Goal: Information Seeking & Learning: Learn about a topic

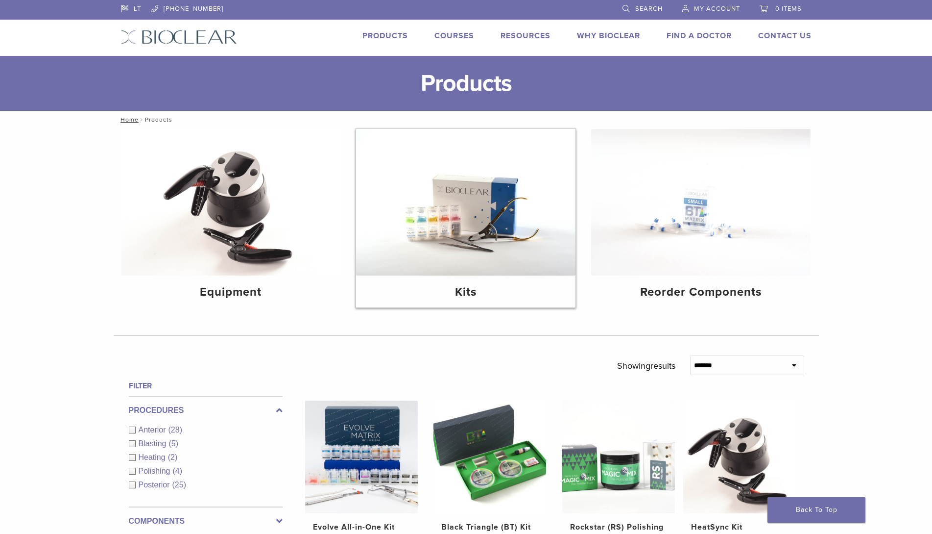
click at [452, 217] on img at bounding box center [465, 202] width 219 height 146
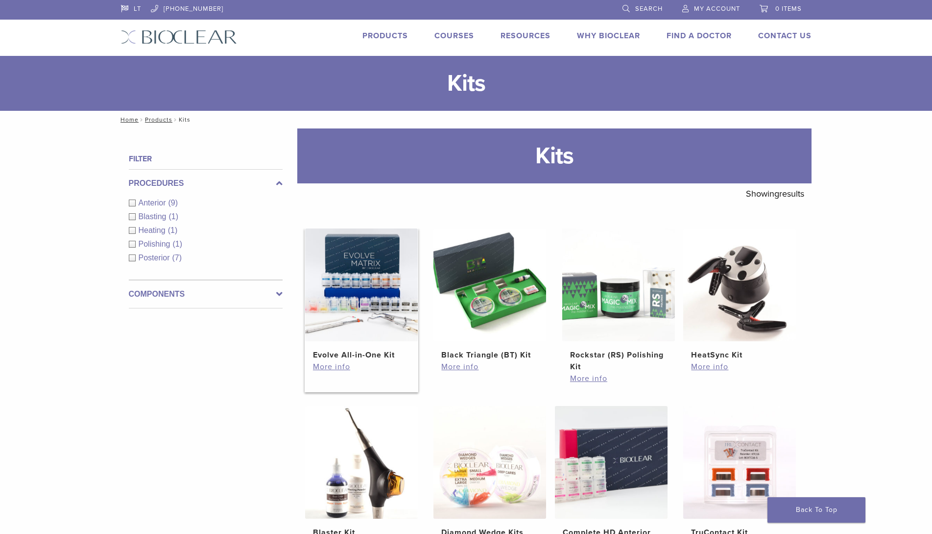
click at [375, 298] on img at bounding box center [361, 284] width 113 height 113
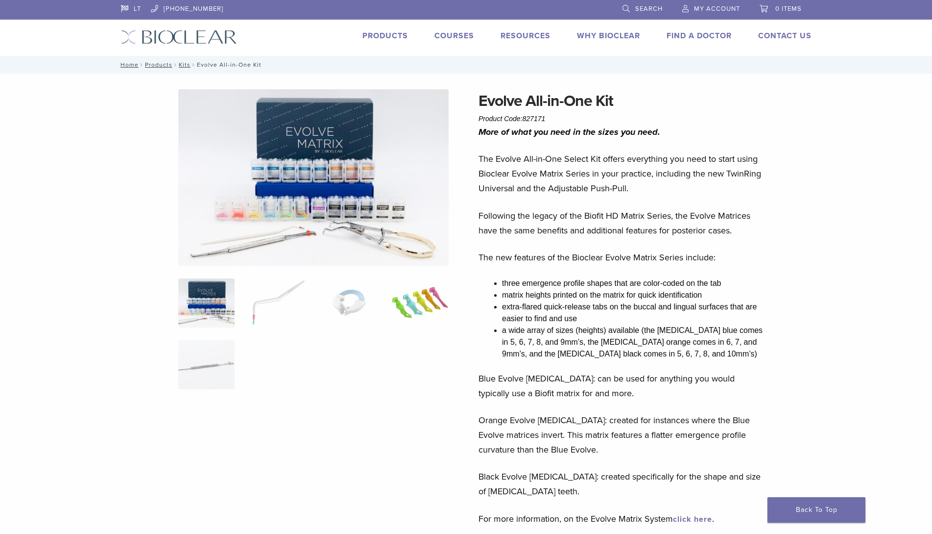
click at [423, 299] on img at bounding box center [420, 302] width 56 height 49
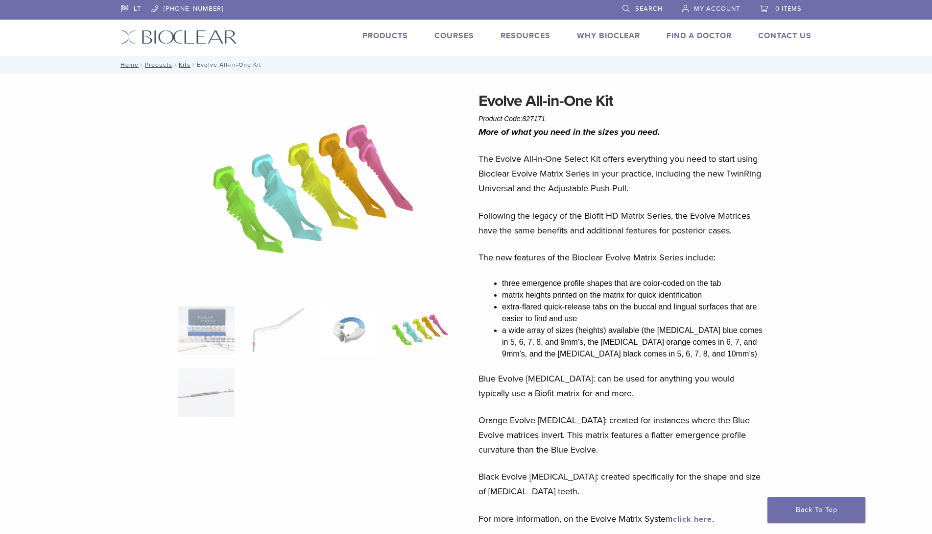
click at [359, 320] on img at bounding box center [349, 330] width 56 height 49
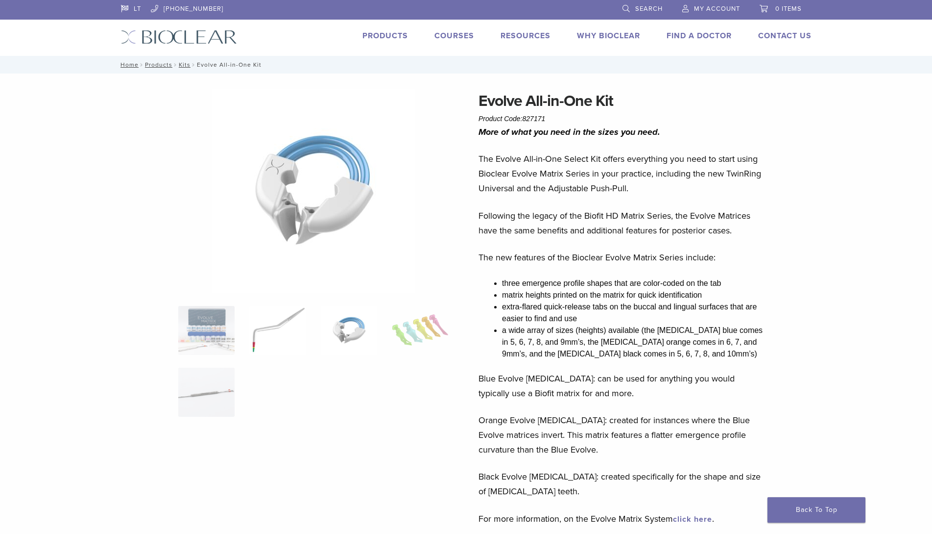
click at [267, 330] on img at bounding box center [277, 330] width 56 height 49
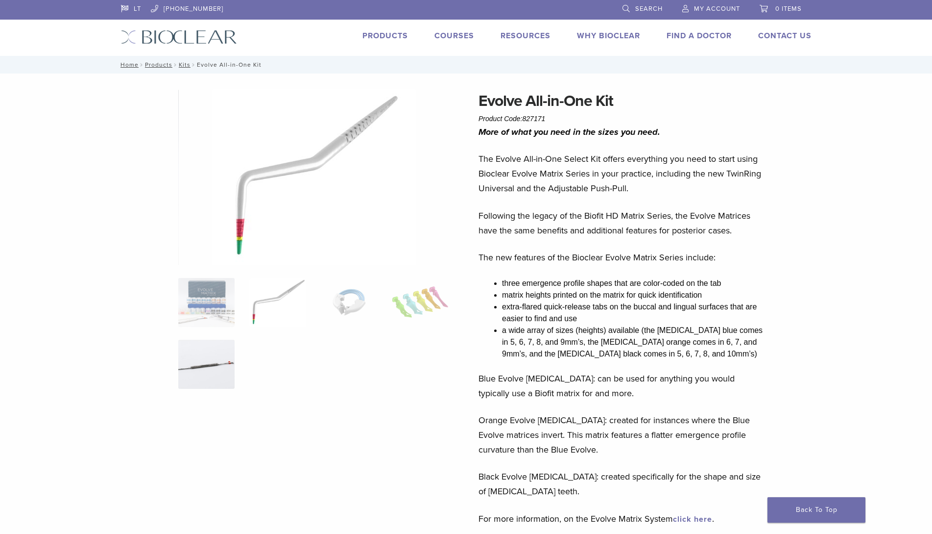
click at [223, 359] on img at bounding box center [206, 364] width 56 height 49
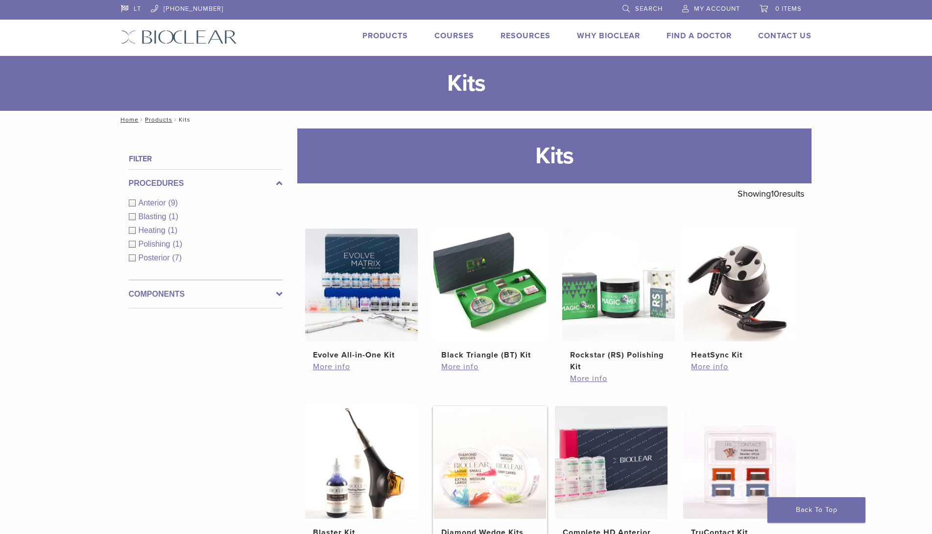
click at [482, 445] on img at bounding box center [490, 462] width 113 height 113
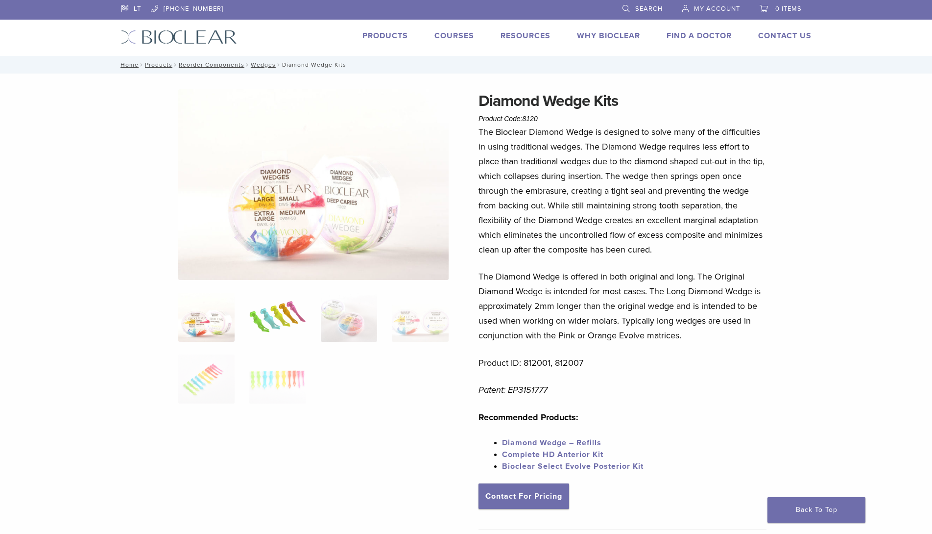
click at [280, 324] on img at bounding box center [277, 316] width 56 height 49
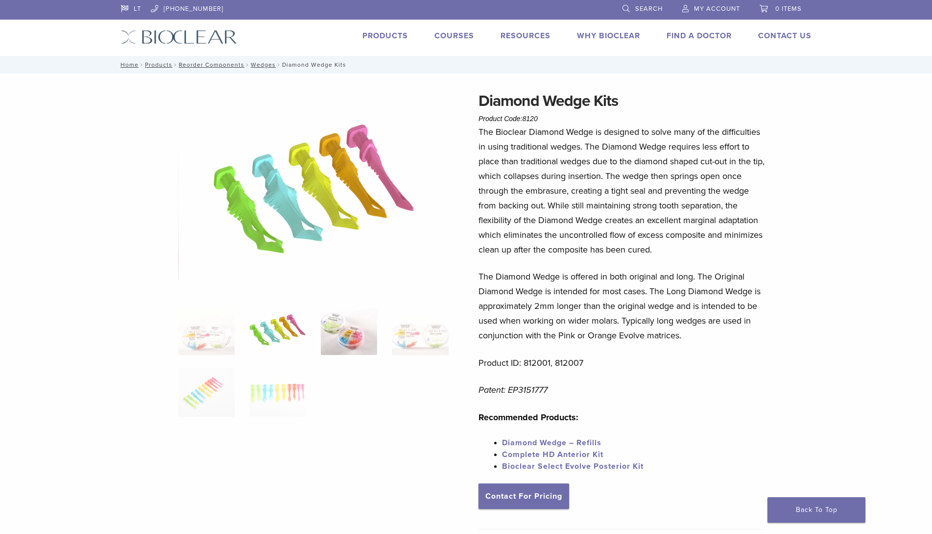
click at [347, 347] on img at bounding box center [349, 330] width 56 height 49
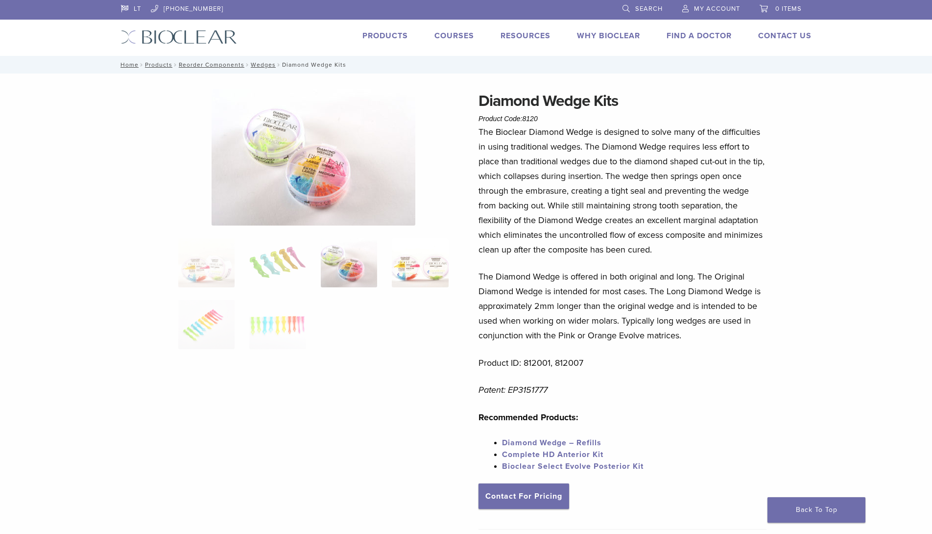
click at [417, 275] on img at bounding box center [420, 262] width 56 height 49
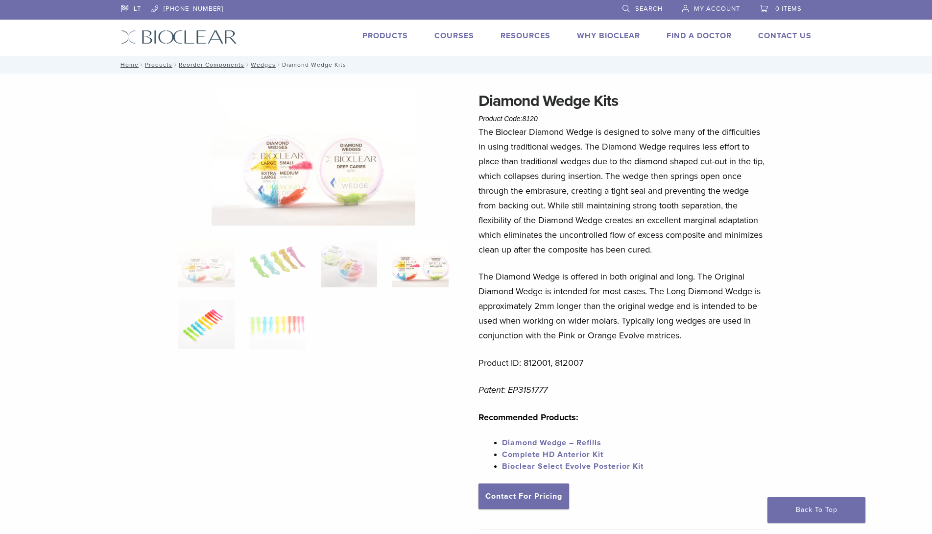
click at [219, 318] on img at bounding box center [206, 324] width 56 height 49
